Goal: Navigation & Orientation: Find specific page/section

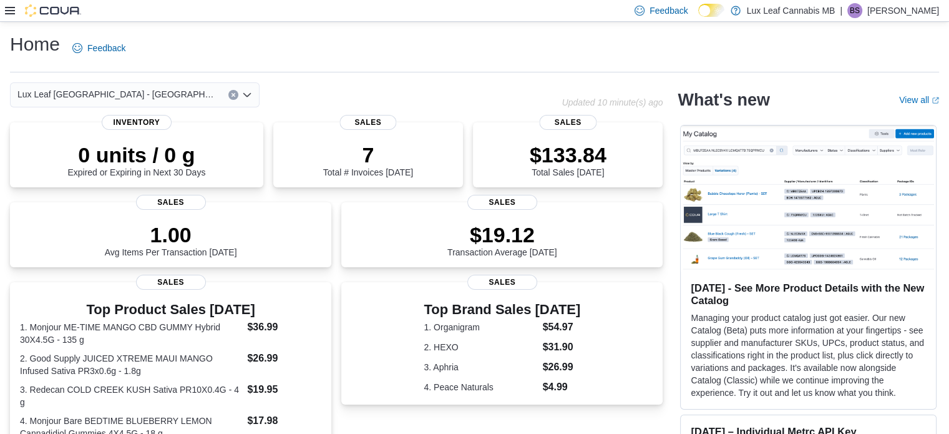
click at [10, 6] on icon at bounding box center [10, 11] width 10 height 10
